Goal: Transaction & Acquisition: Purchase product/service

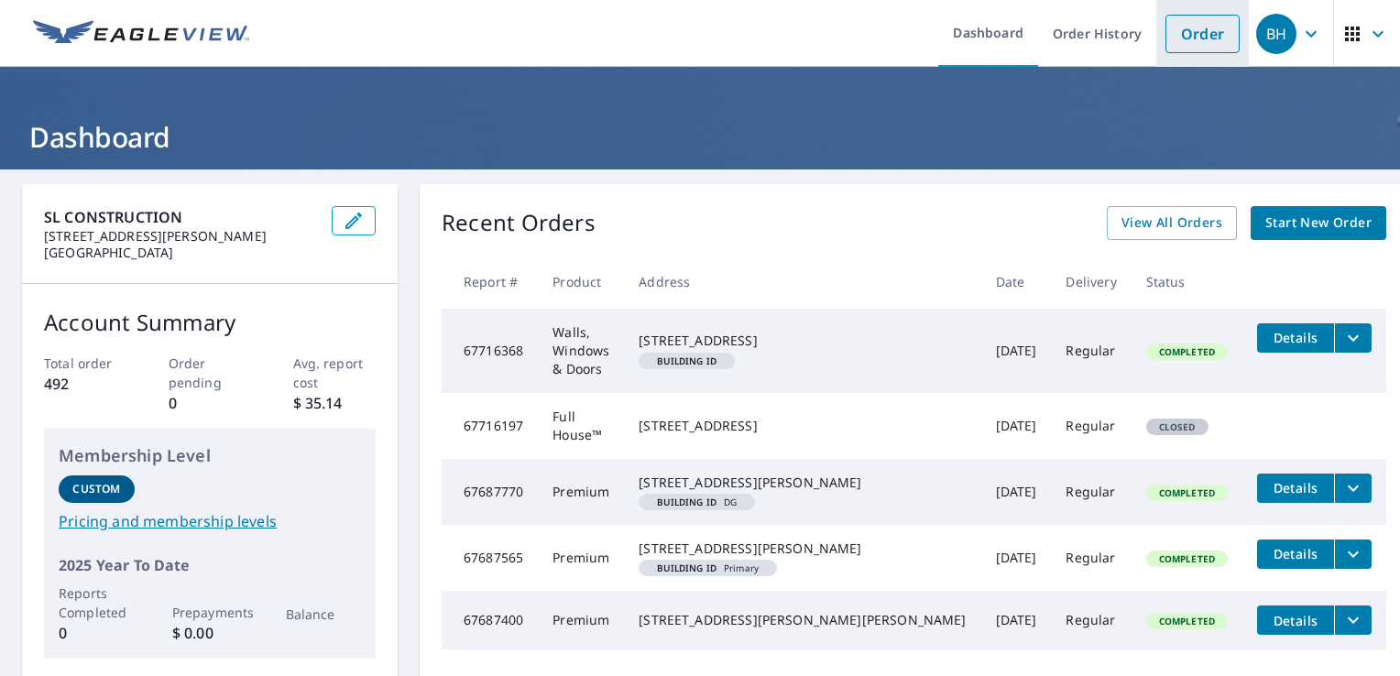
click at [1173, 31] on link "Order" at bounding box center [1202, 34] width 74 height 38
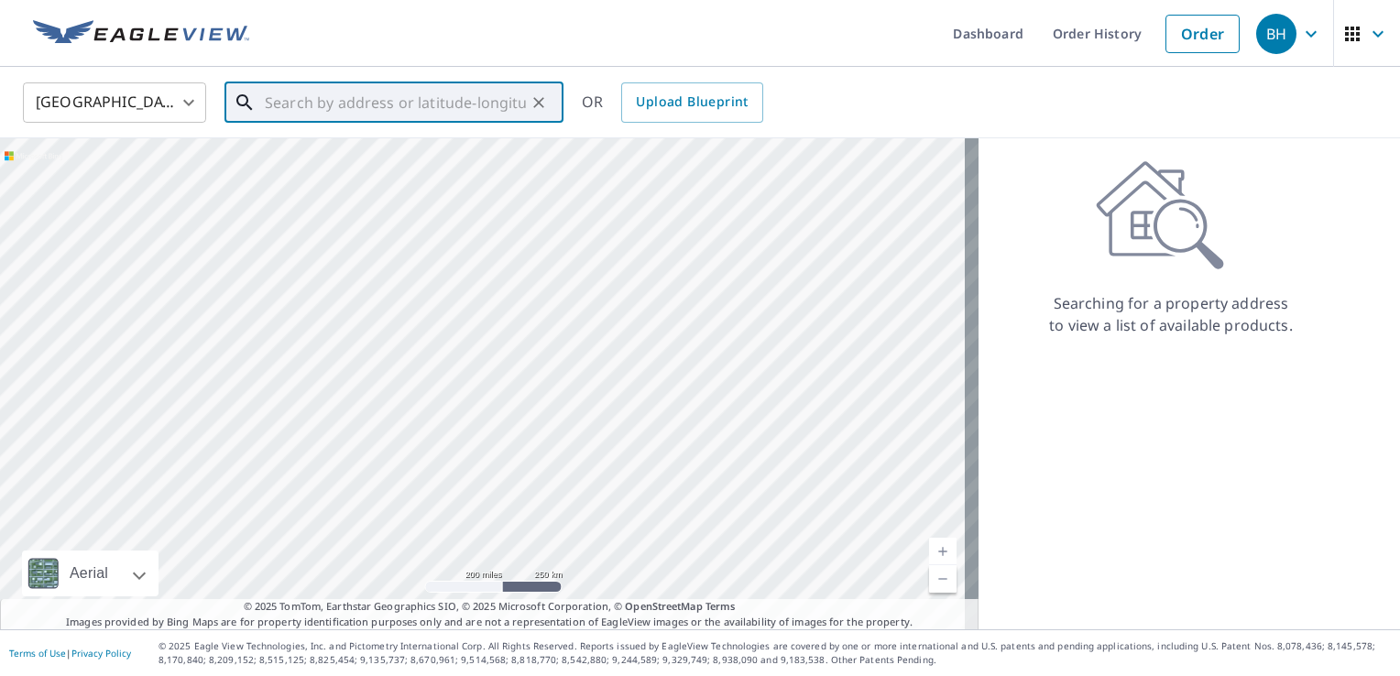
click at [316, 101] on input "text" at bounding box center [395, 102] width 261 height 51
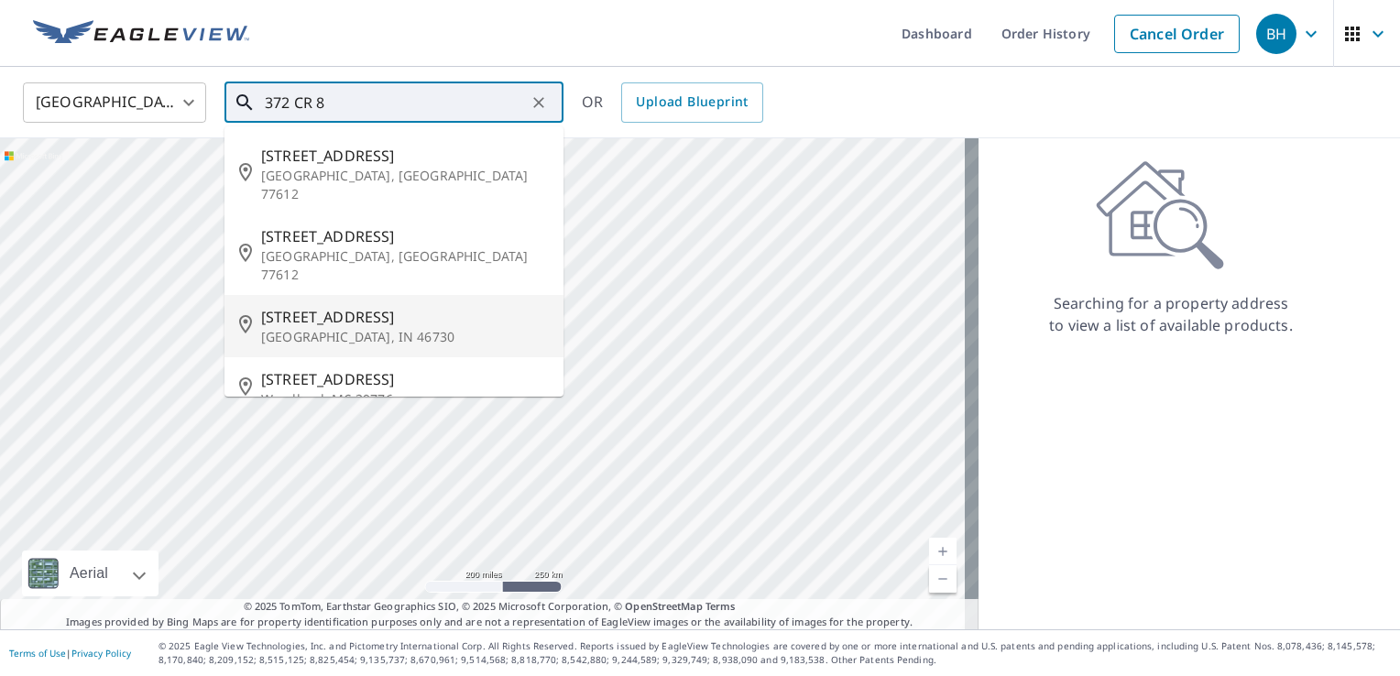
click at [432, 328] on p "Corunna, IN 46730" at bounding box center [405, 337] width 288 height 18
type input "372 County Road 8 Corunna, IN 46730"
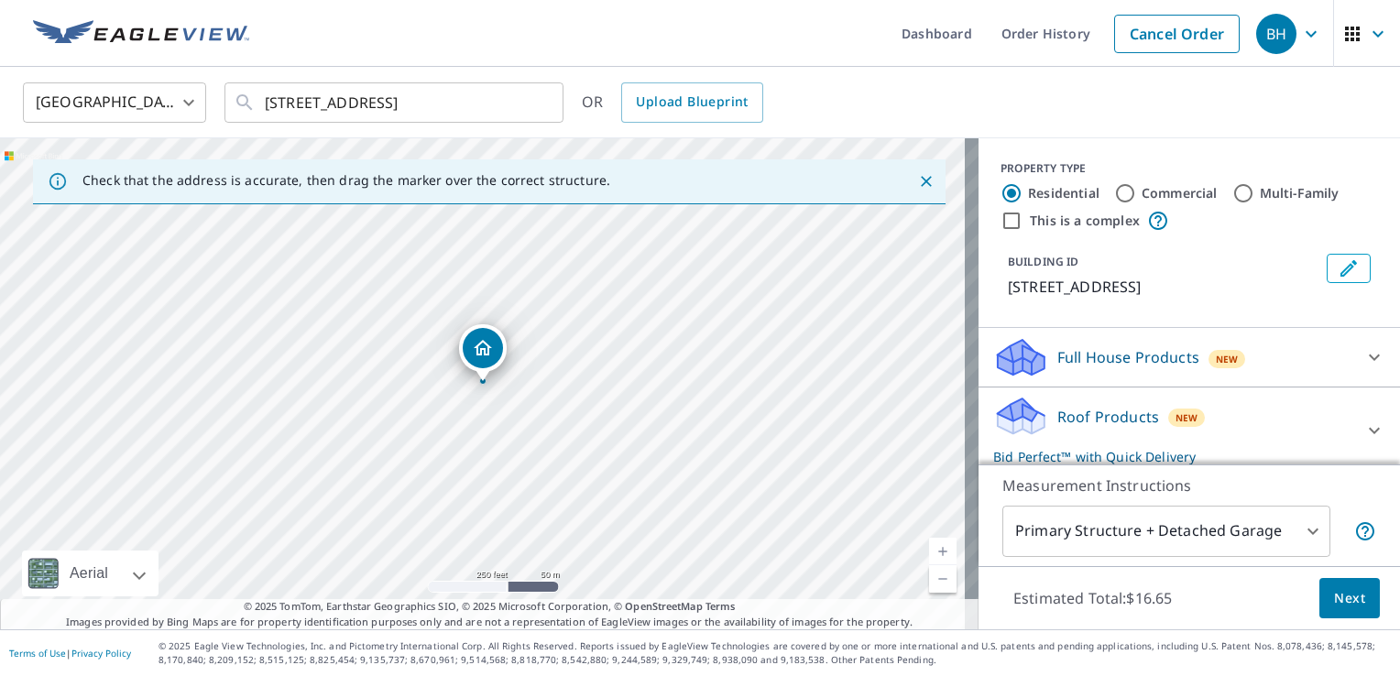
click at [929, 552] on link "Current Level 17, Zoom In" at bounding box center [942, 551] width 27 height 27
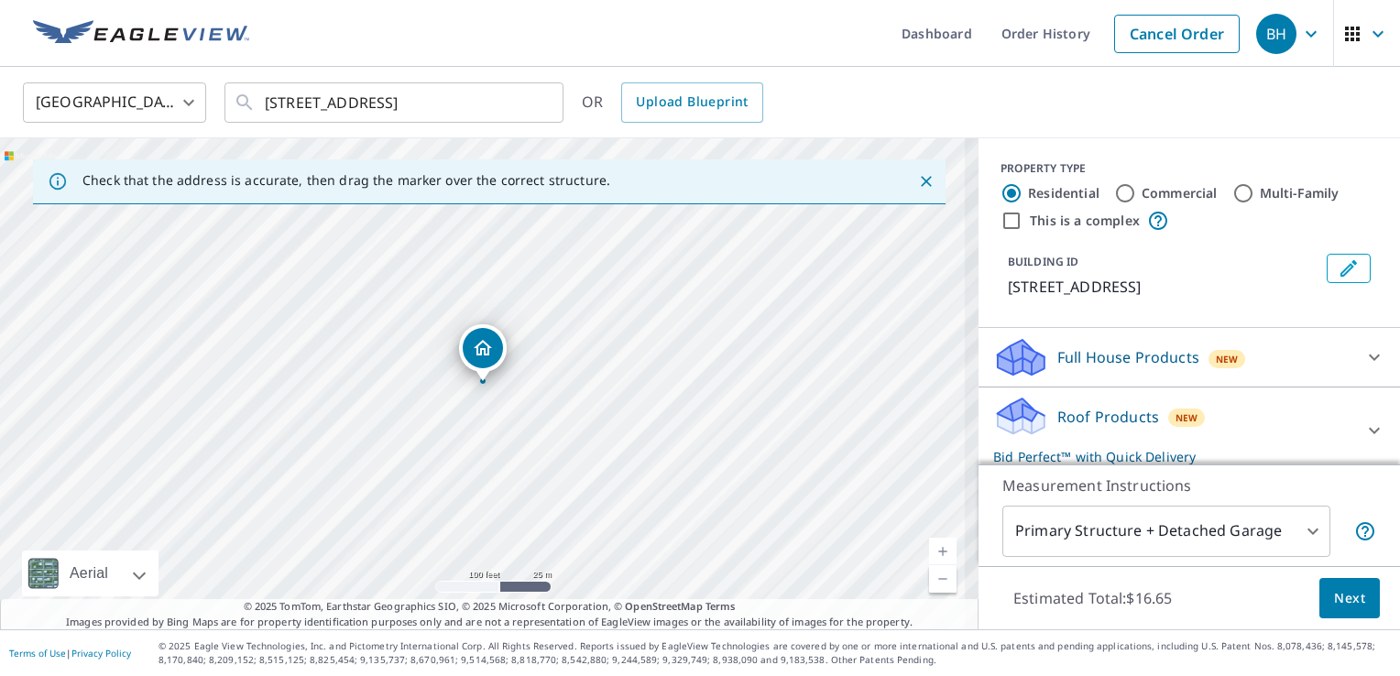
click at [929, 552] on link "Current Level 18, Zoom In" at bounding box center [942, 551] width 27 height 27
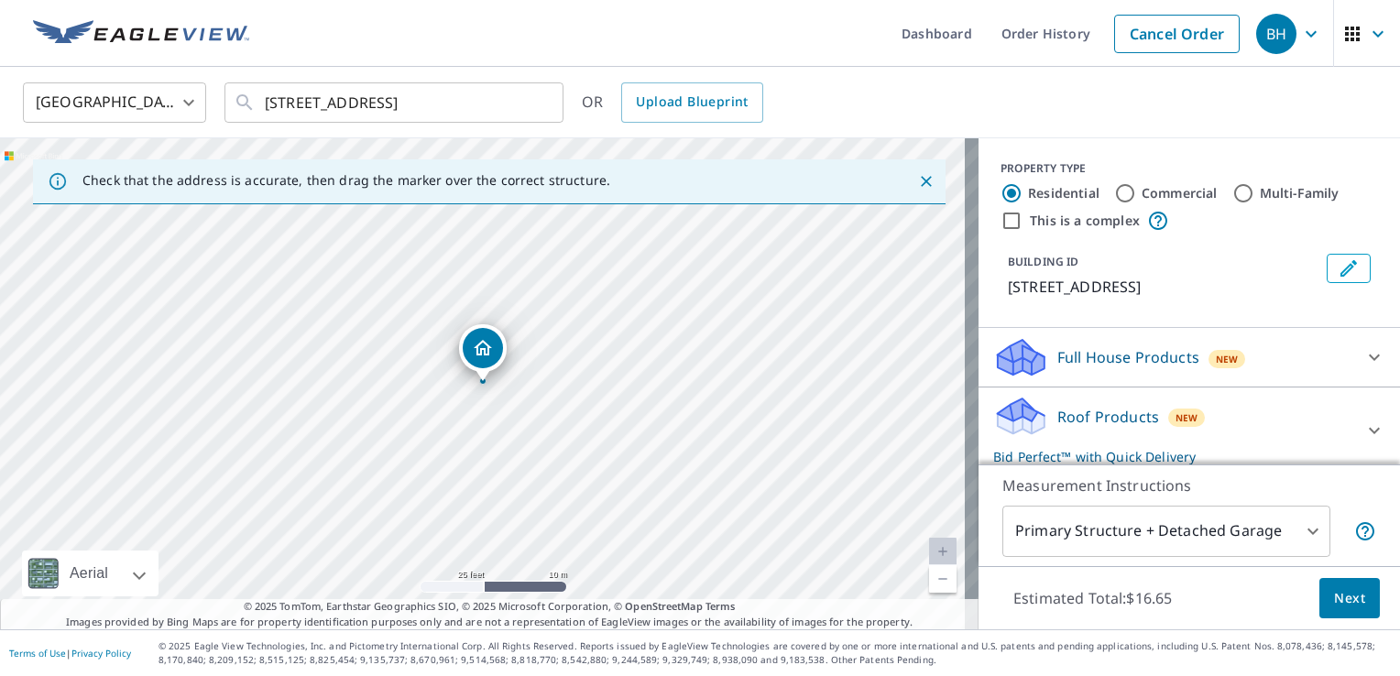
click at [929, 552] on link "Current Level 20, Zoom In Disabled" at bounding box center [942, 551] width 27 height 27
click at [929, 551] on link "Current Level 20, Zoom In Disabled" at bounding box center [942, 551] width 27 height 27
click at [1363, 354] on icon at bounding box center [1374, 357] width 22 height 22
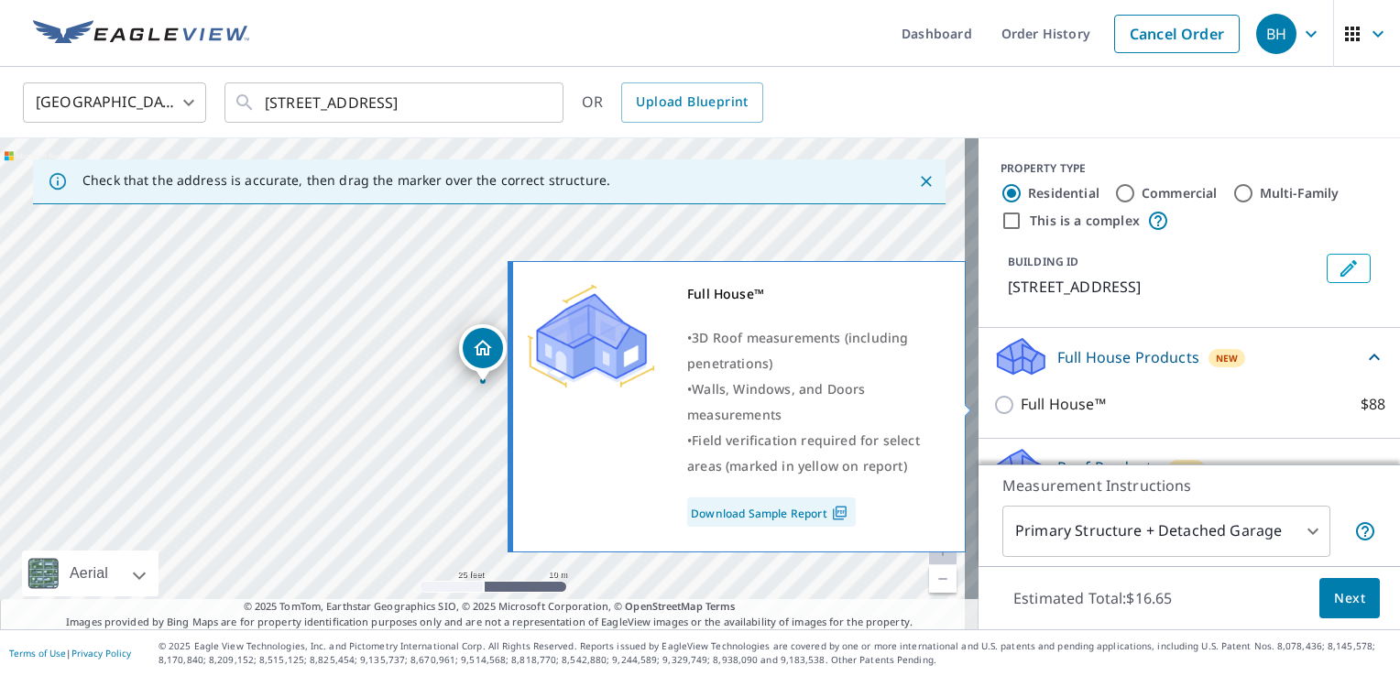
click at [1021, 399] on p "Full House™" at bounding box center [1063, 404] width 85 height 23
click at [1015, 399] on input "Full House™ $88" at bounding box center [1006, 405] width 27 height 22
checkbox input "true"
checkbox input "false"
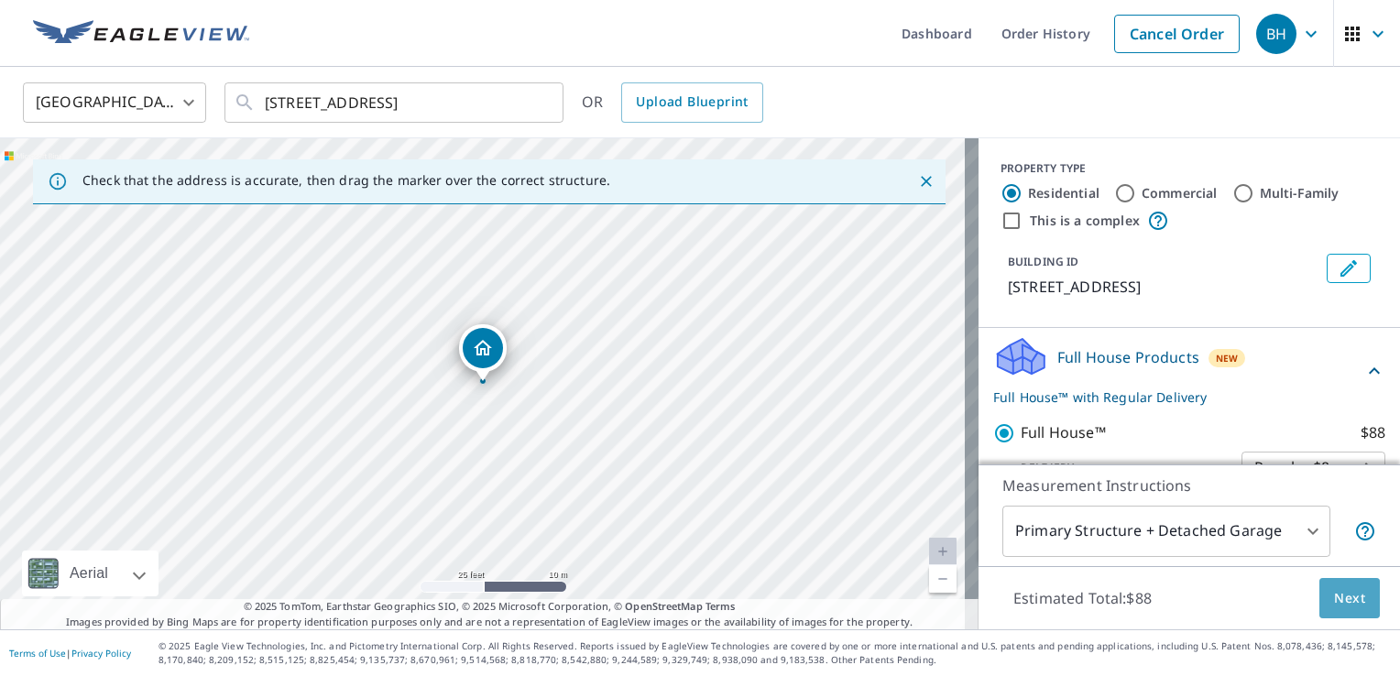
click at [1334, 596] on span "Next" at bounding box center [1349, 598] width 31 height 23
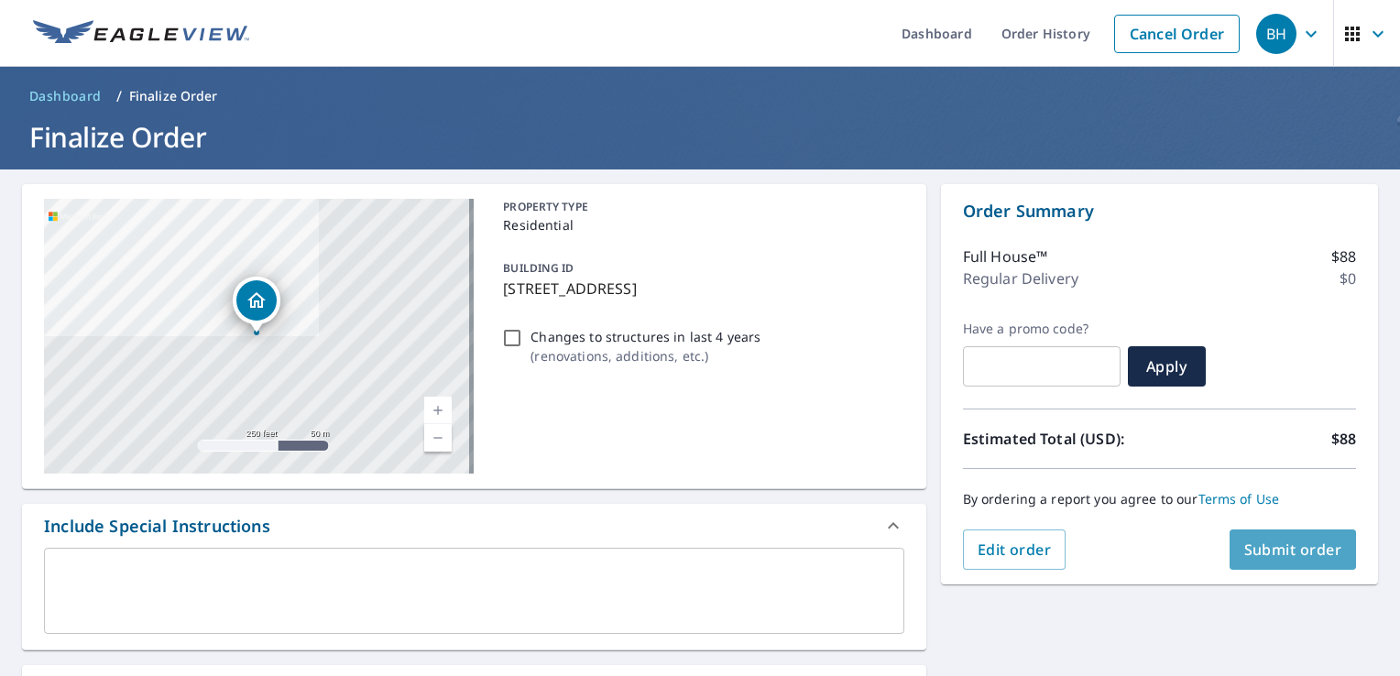
click at [1273, 541] on span "Submit order" at bounding box center [1293, 550] width 98 height 20
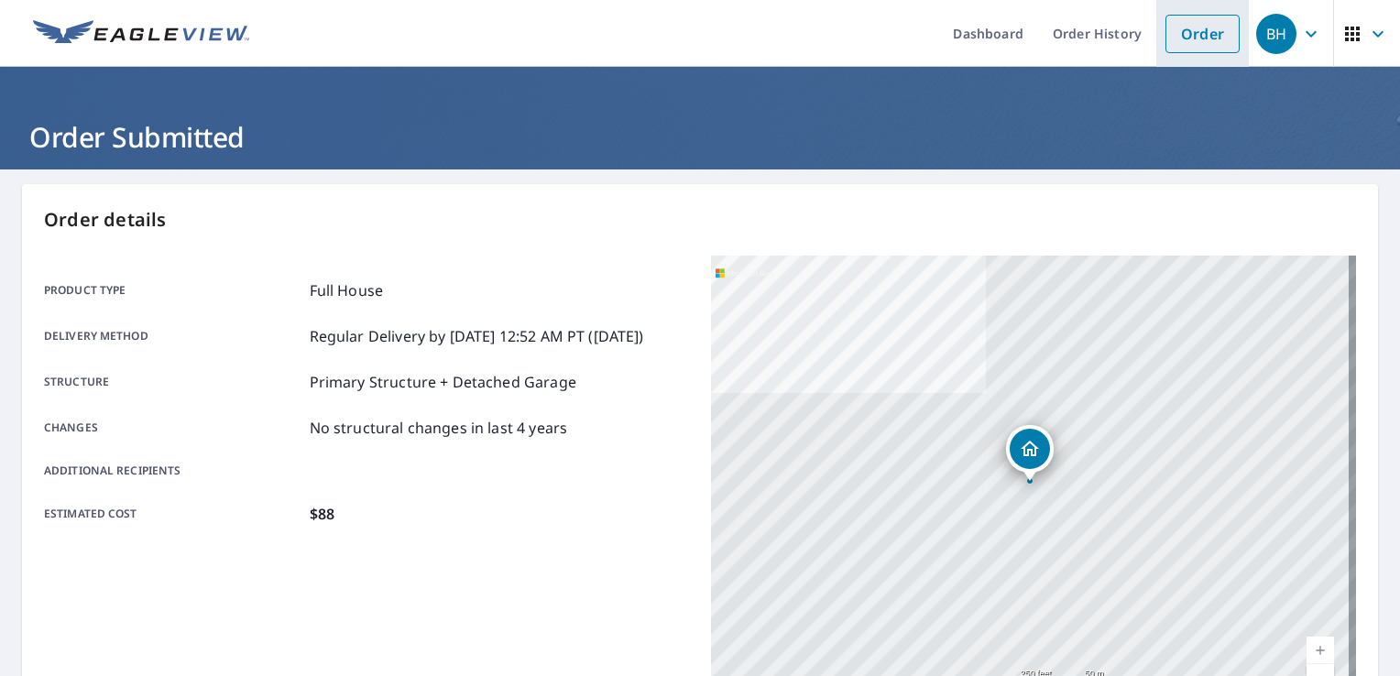
click at [1185, 38] on link "Order" at bounding box center [1202, 34] width 74 height 38
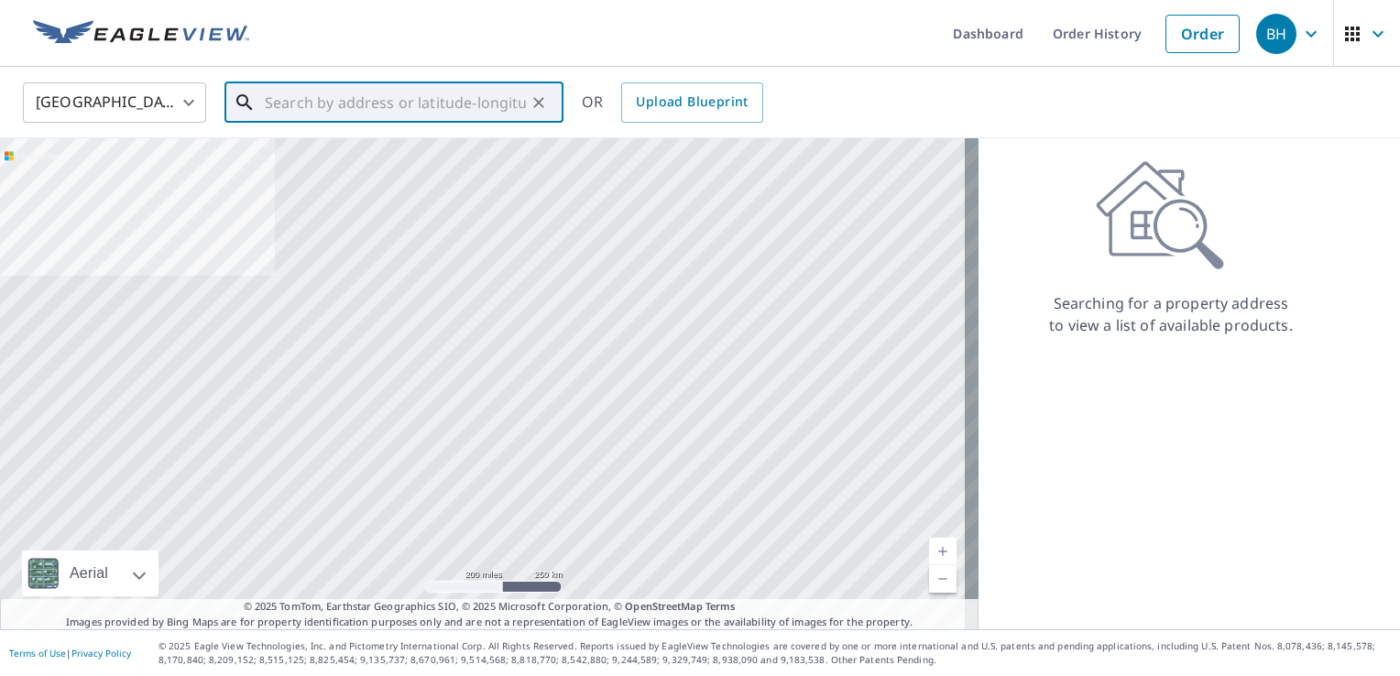
click at [403, 112] on input "text" at bounding box center [395, 102] width 261 height 51
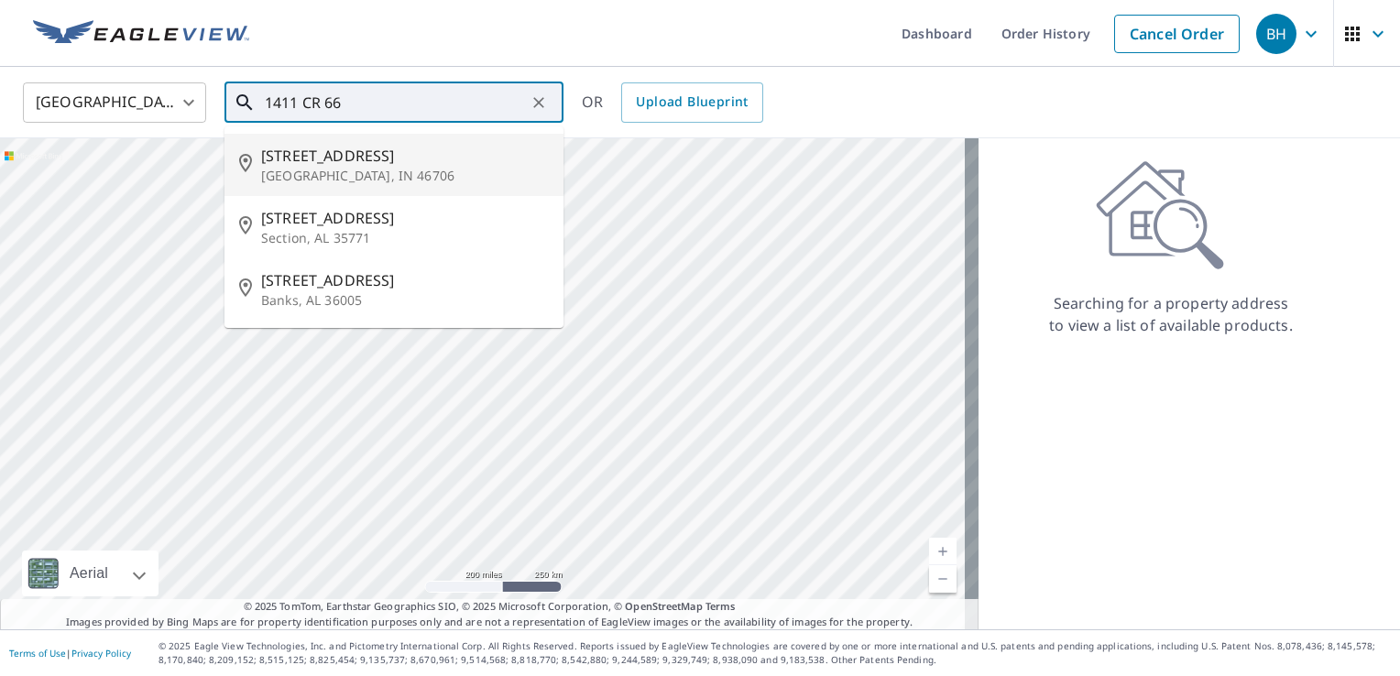
click at [397, 158] on span "1411 County Road 66" at bounding box center [405, 156] width 288 height 22
type input "1411 County Road 66 Auburn, IN 46706"
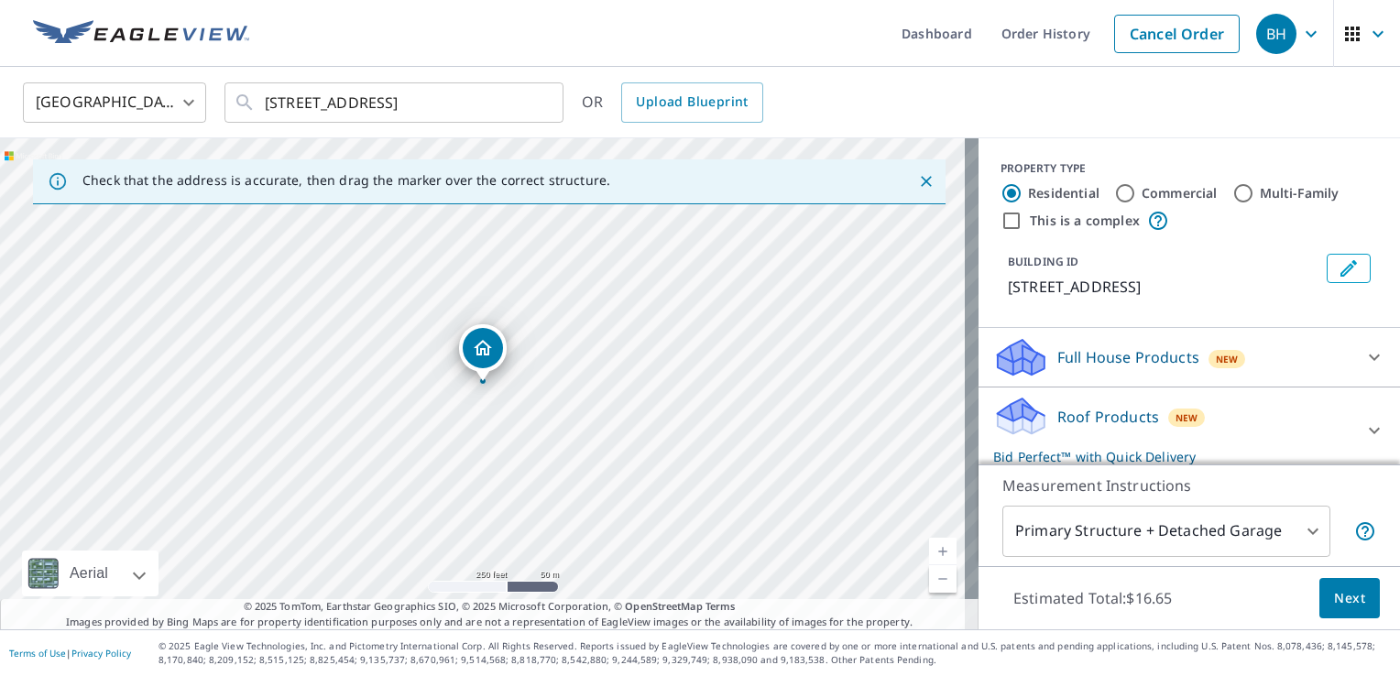
click at [934, 552] on link "Current Level 17, Zoom In" at bounding box center [942, 551] width 27 height 27
click at [934, 552] on link "Current Level 18, Zoom In" at bounding box center [942, 551] width 27 height 27
click at [934, 552] on link "Current Level 19, Zoom In" at bounding box center [942, 551] width 27 height 27
click at [934, 552] on link "Current Level 20, Zoom In Disabled" at bounding box center [942, 551] width 27 height 27
click at [1339, 600] on span "Next" at bounding box center [1349, 598] width 31 height 23
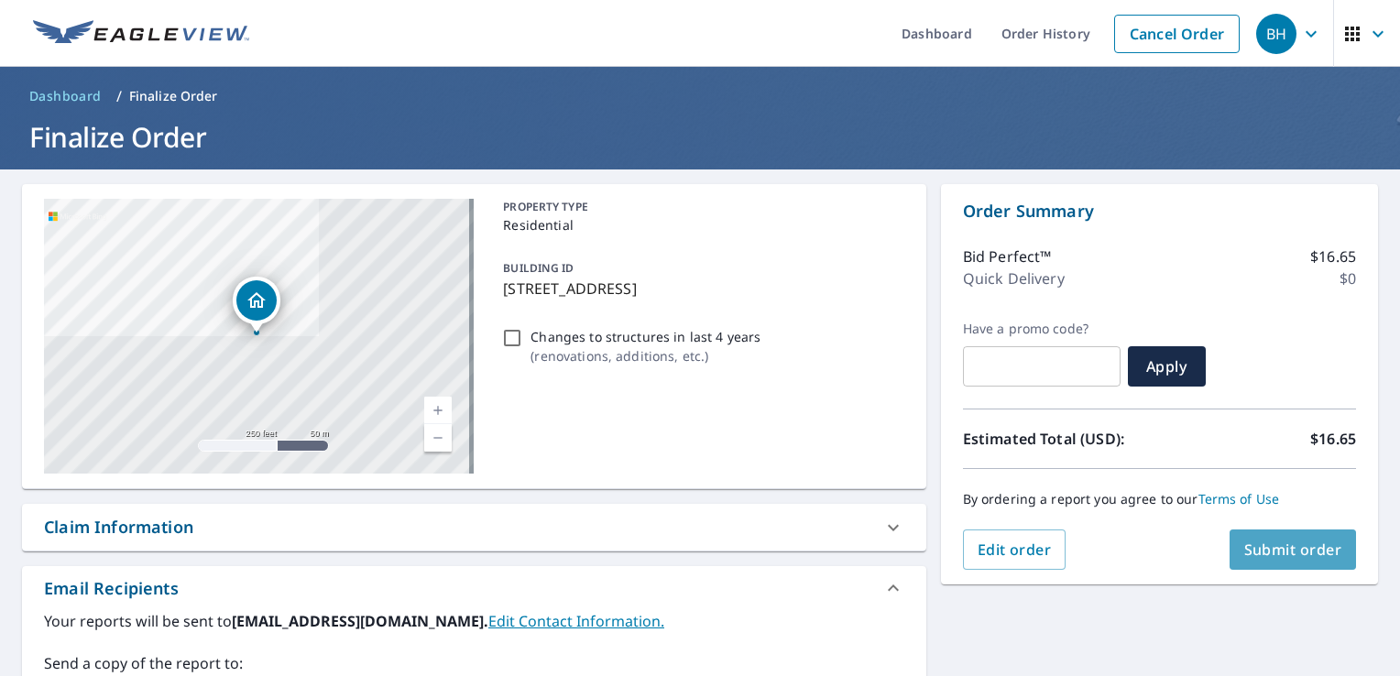
click at [1273, 546] on span "Submit order" at bounding box center [1293, 550] width 98 height 20
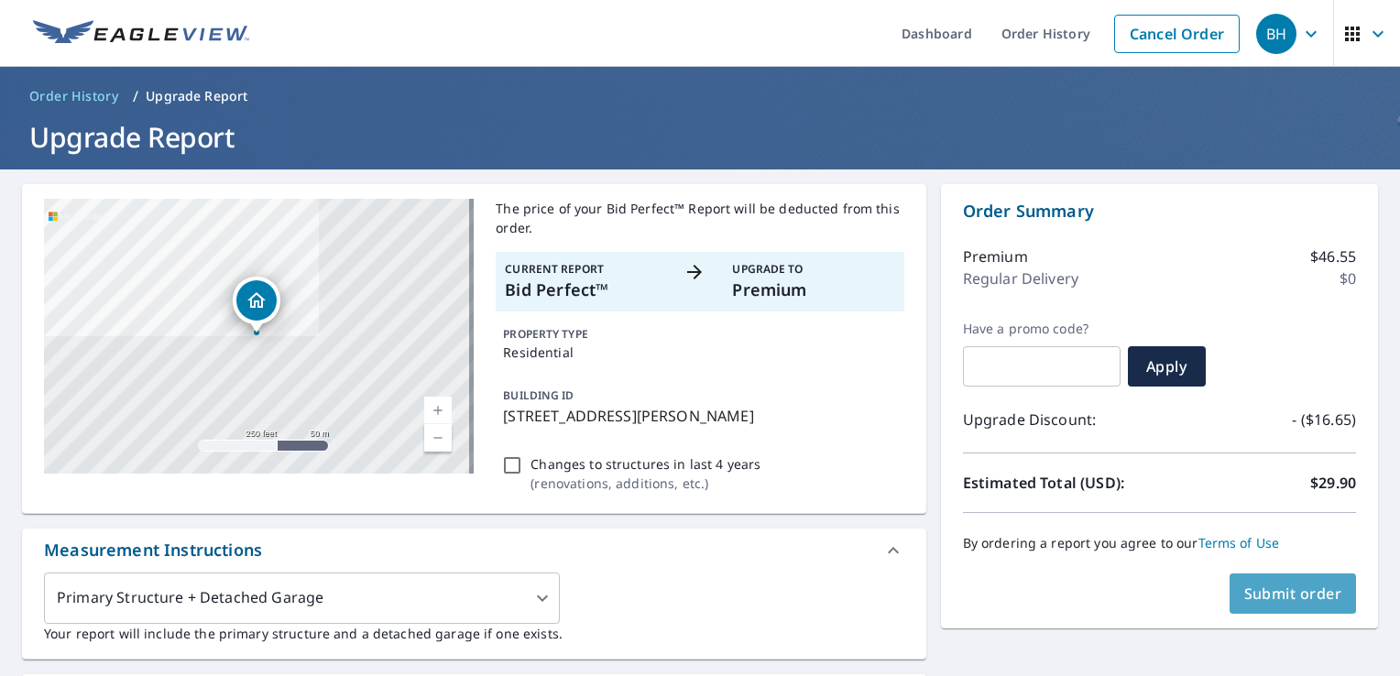
click at [1284, 590] on span "Submit order" at bounding box center [1293, 594] width 98 height 20
